Goal: Information Seeking & Learning: Learn about a topic

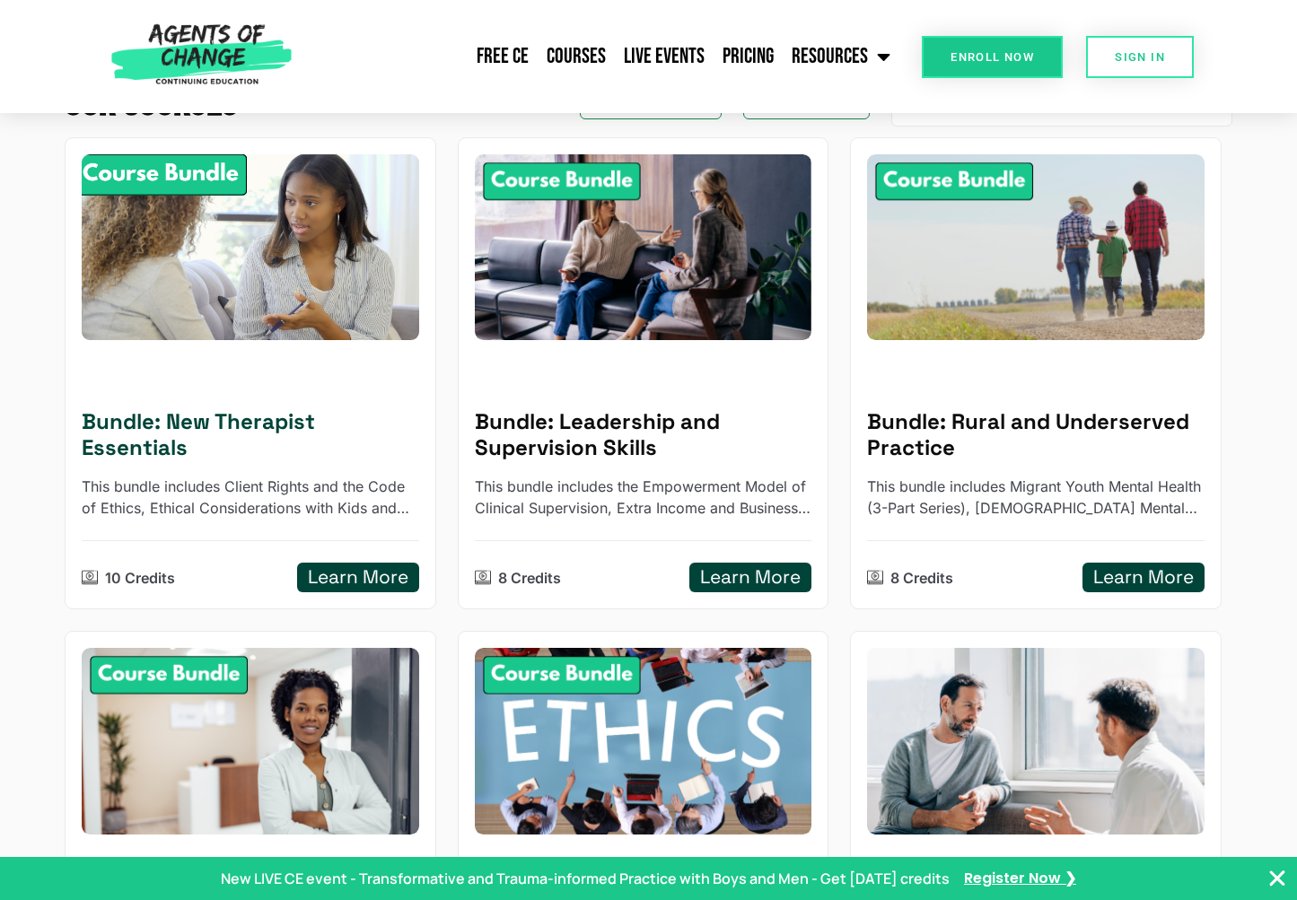
scroll to position [249, 0]
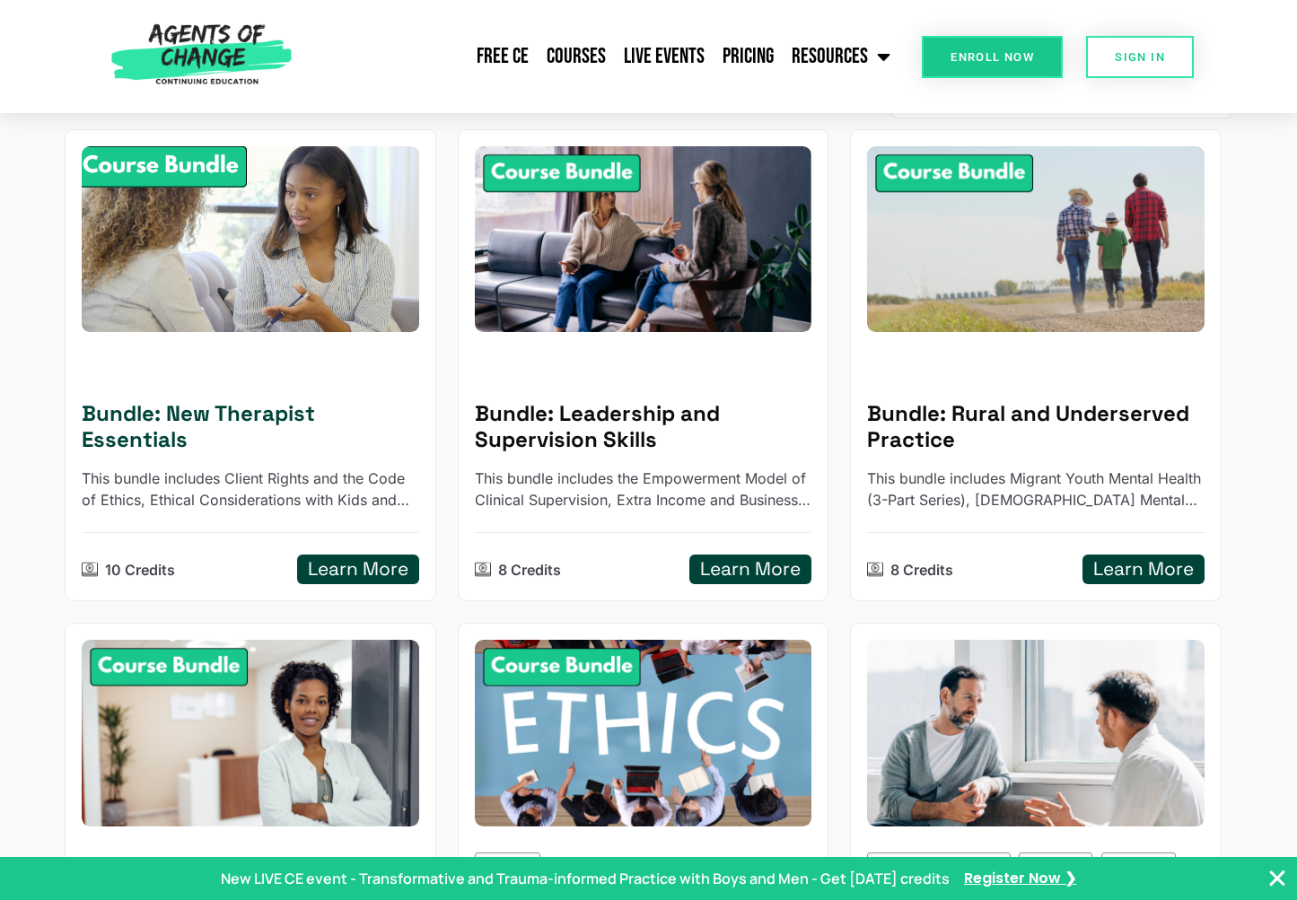
click at [368, 559] on h5 "Learn More" at bounding box center [358, 569] width 101 height 22
click at [348, 560] on h5 "Learn More" at bounding box center [358, 569] width 101 height 22
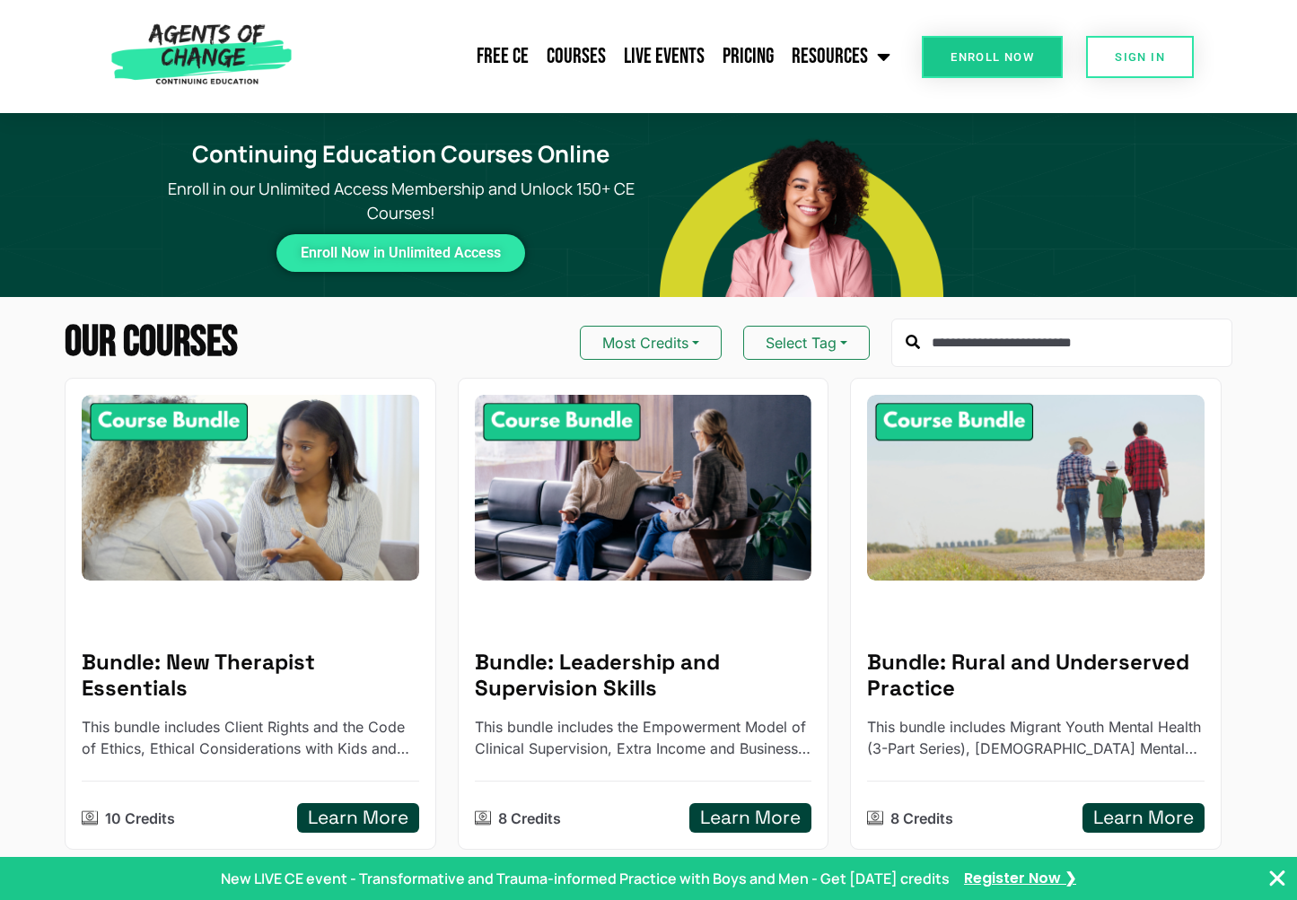
scroll to position [0, 0]
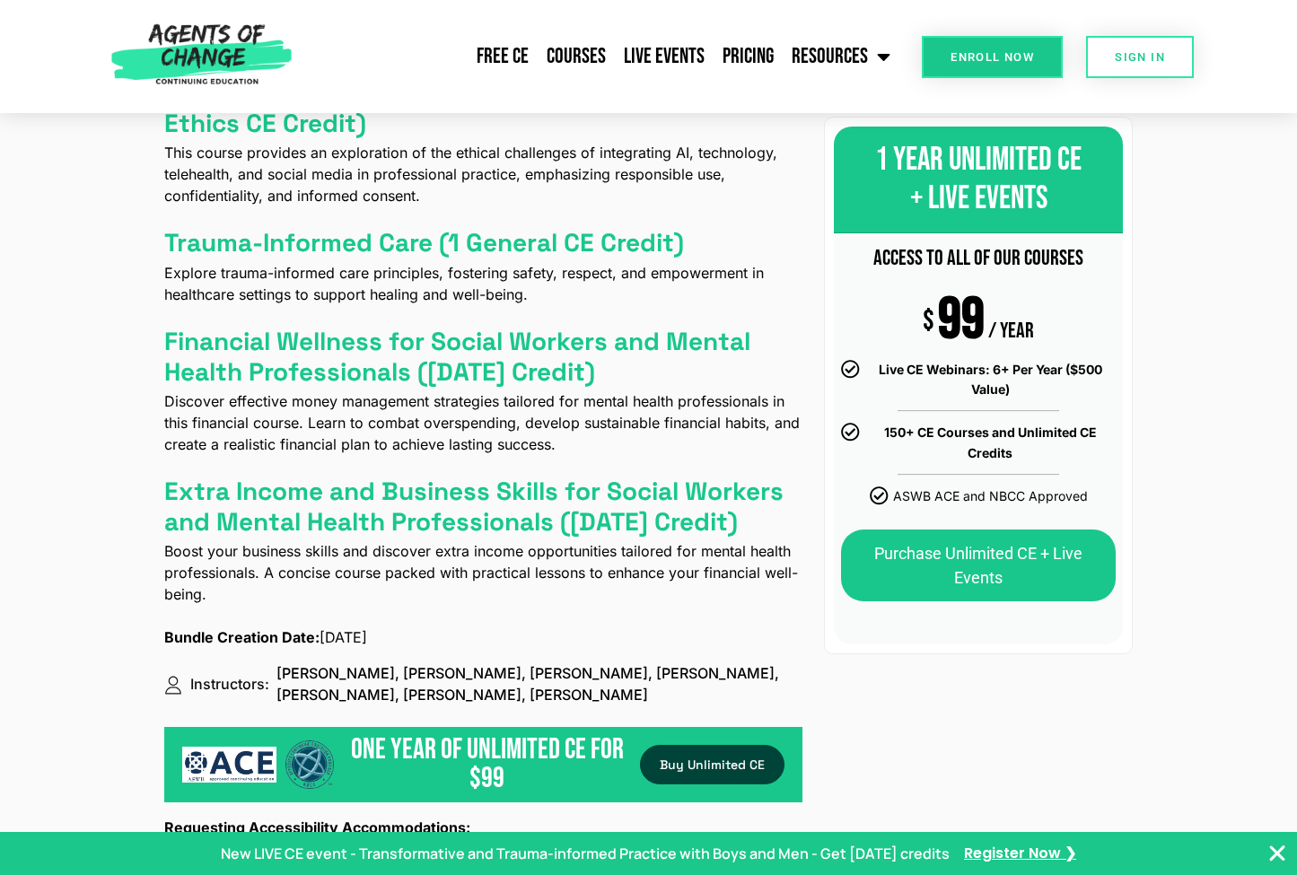
scroll to position [1424, 0]
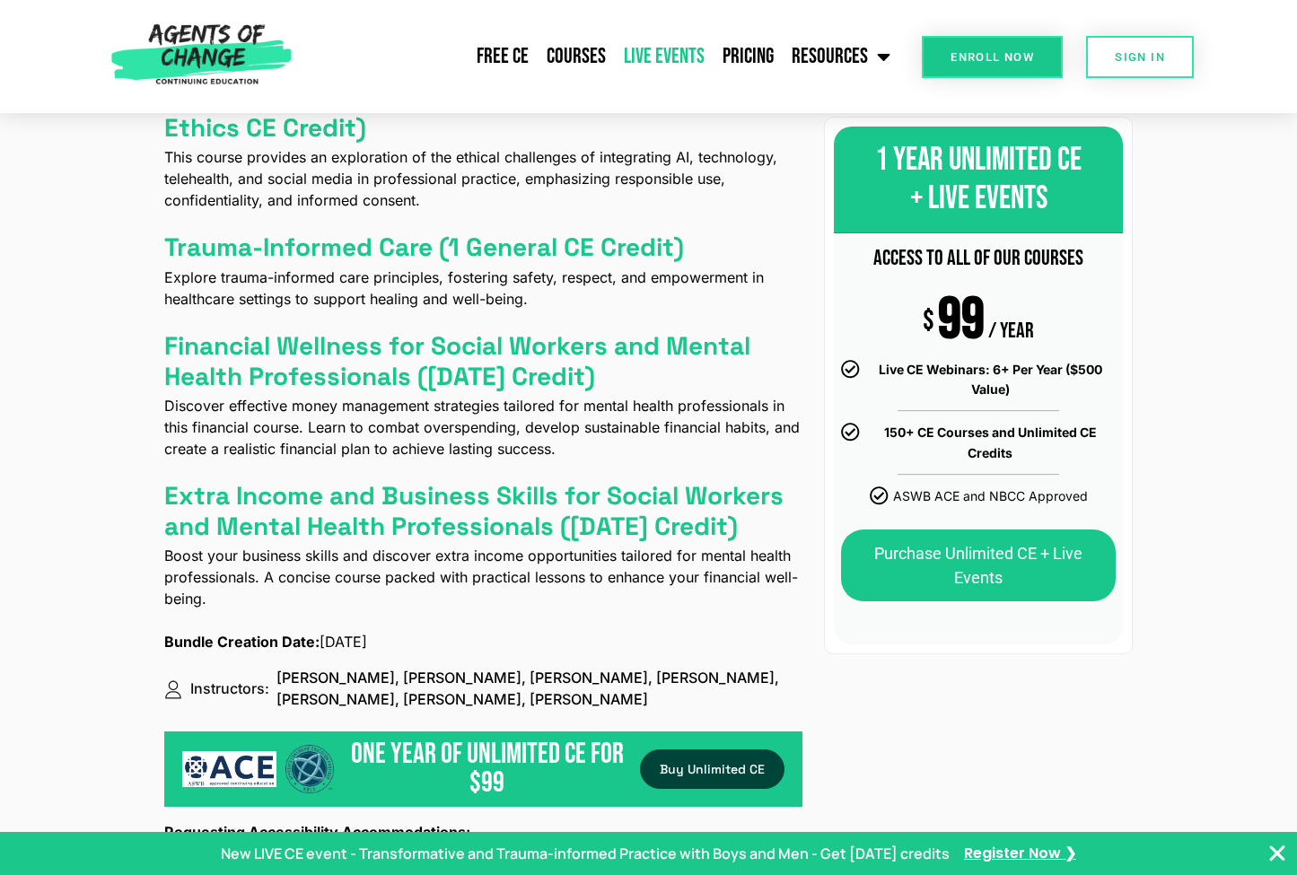
click at [647, 50] on link "Live Events" at bounding box center [664, 56] width 99 height 45
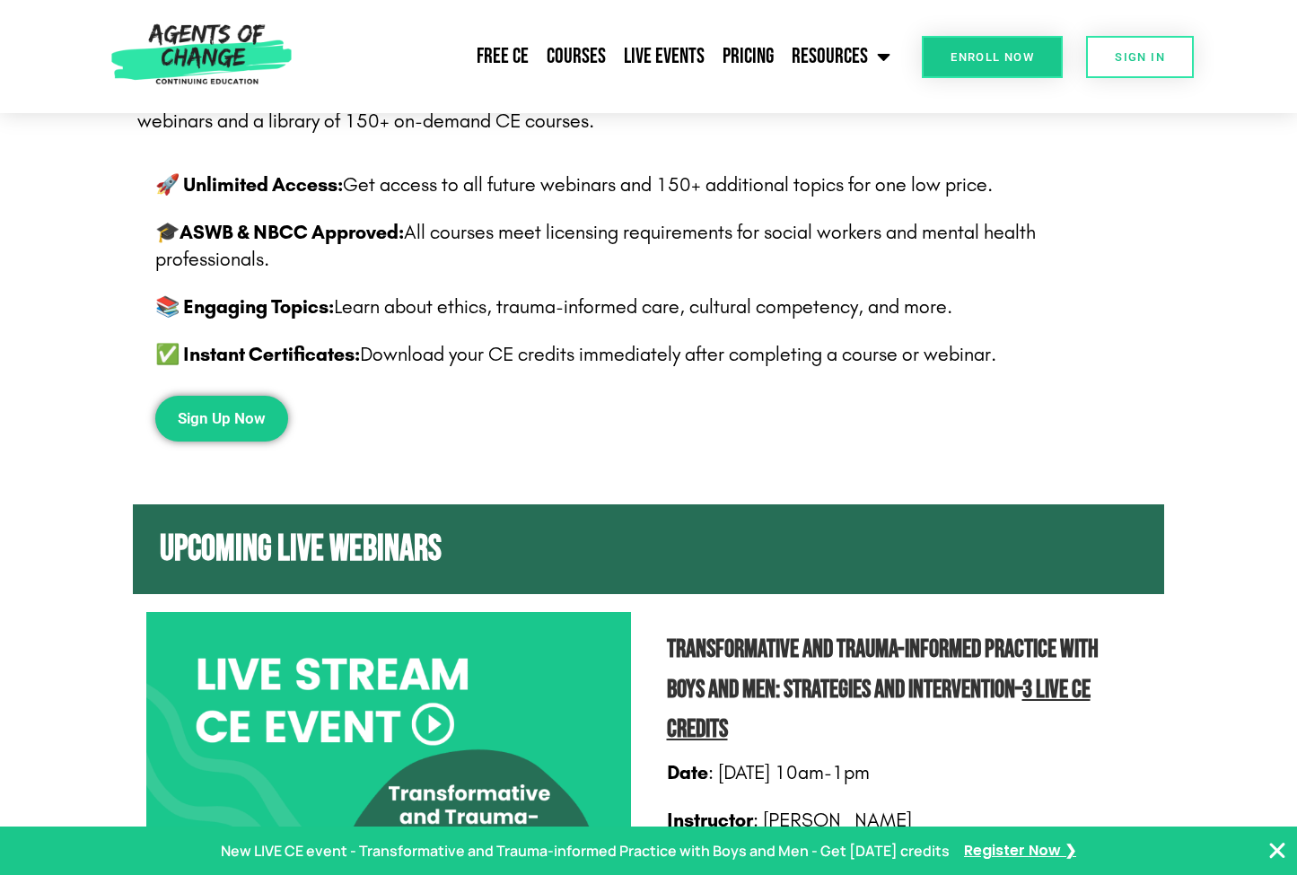
scroll to position [452, 0]
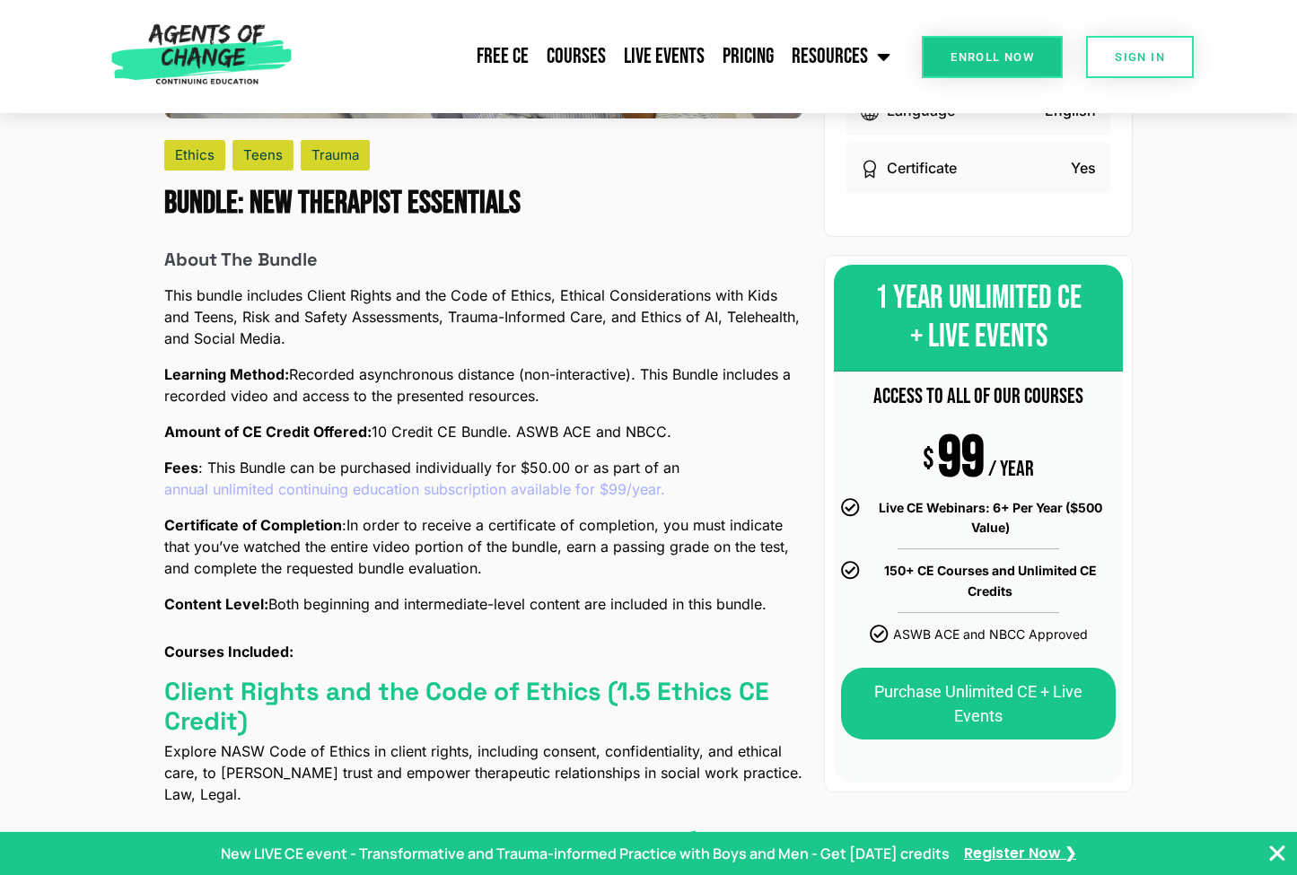
scroll to position [387, 0]
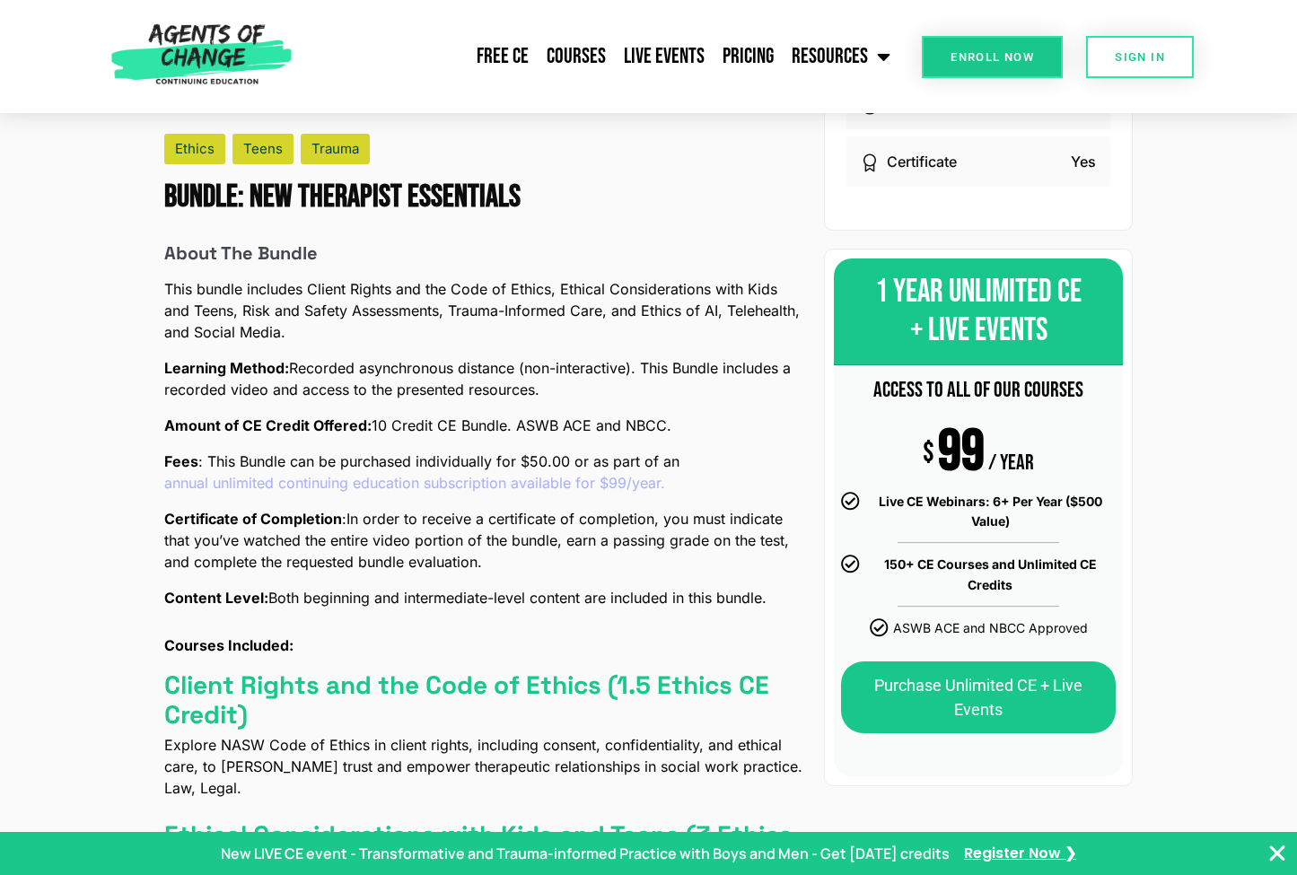
click at [402, 426] on p "Amount of CE Credit Offered: 10 Credit CE Bundle. ASWB ACE and NBCC." at bounding box center [483, 426] width 639 height 22
